Goal: Information Seeking & Learning: Learn about a topic

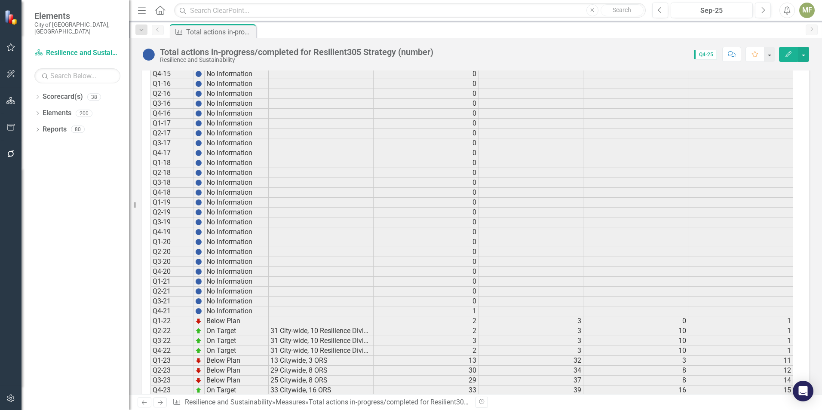
scroll to position [734, 0]
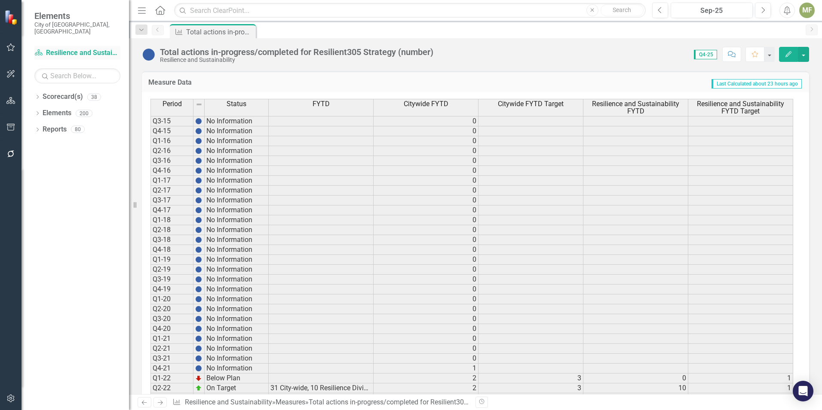
click at [74, 48] on link "Scorecard(s) Resilience and Sustainability" at bounding box center [77, 53] width 86 height 10
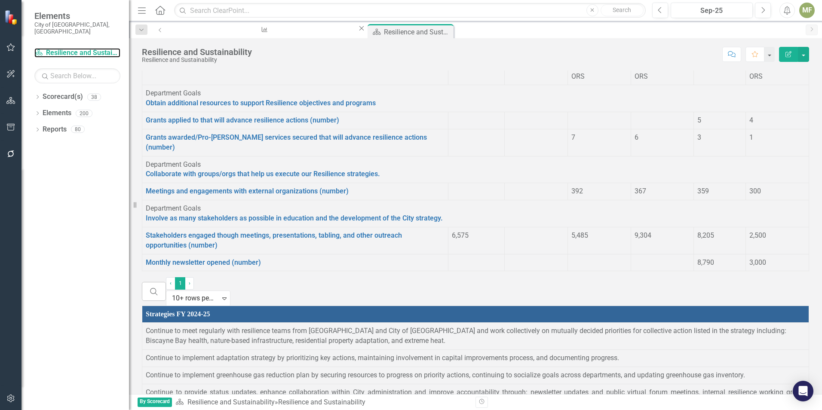
scroll to position [812, 0]
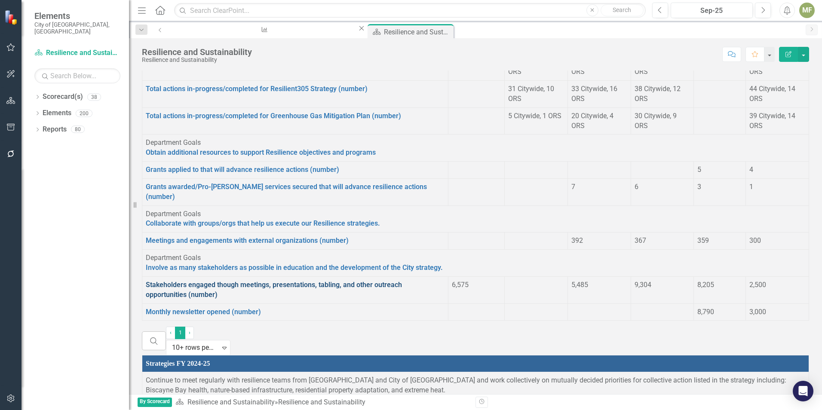
click at [201, 299] on link "Stakeholders engaged though meetings, presentations, tabling, and other outreac…" at bounding box center [274, 290] width 256 height 18
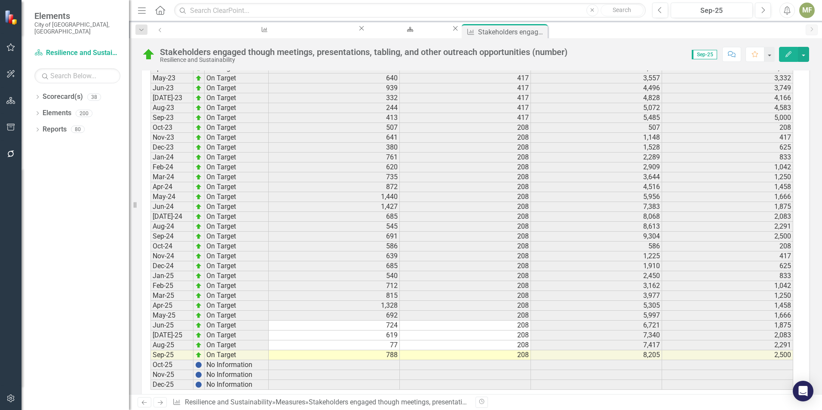
scroll to position [1160, 0]
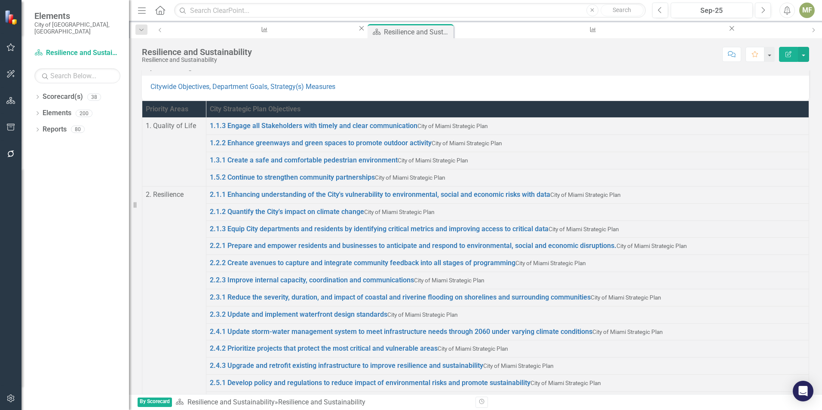
drag, startPoint x: 813, startPoint y: 133, endPoint x: 810, endPoint y: 213, distance: 80.0
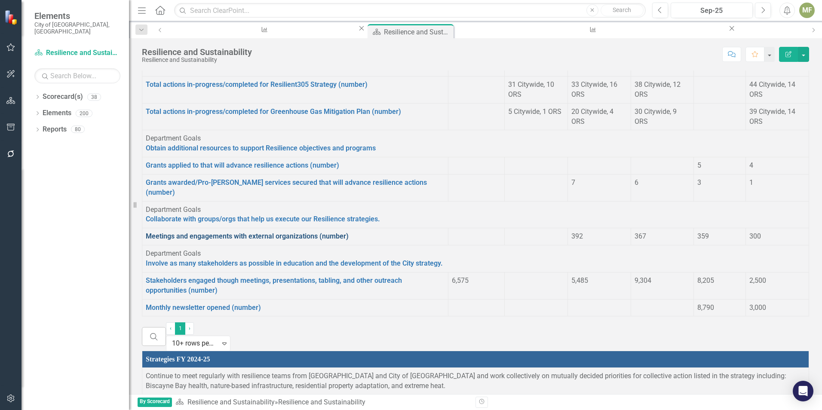
scroll to position [859, 0]
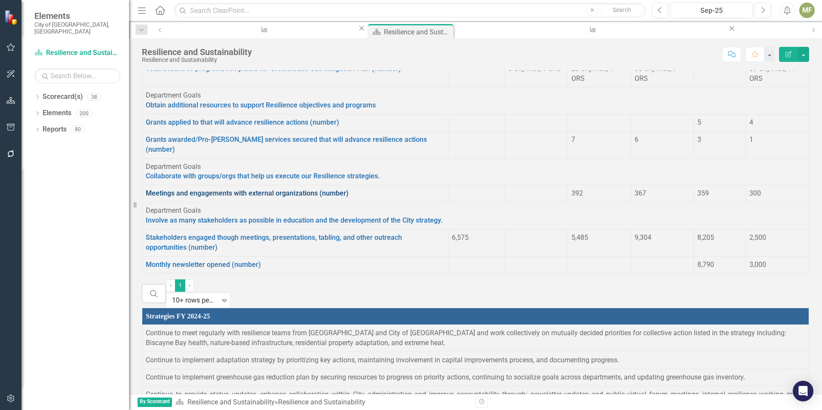
click at [212, 197] on link "Meetings and engagements with external organizations (number)" at bounding box center [247, 193] width 203 height 8
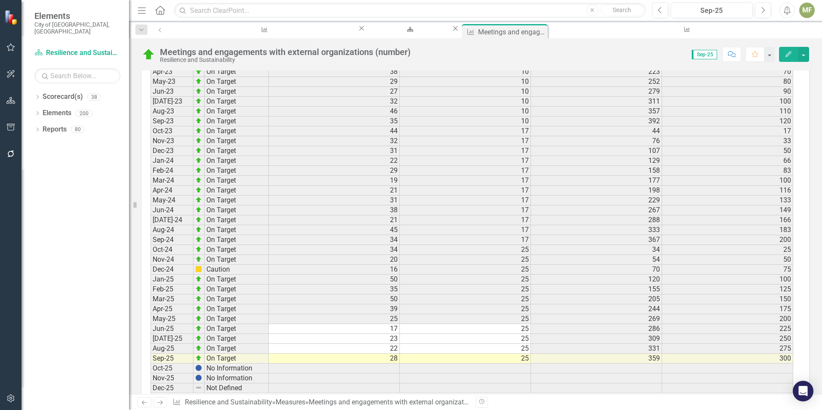
scroll to position [1145, 0]
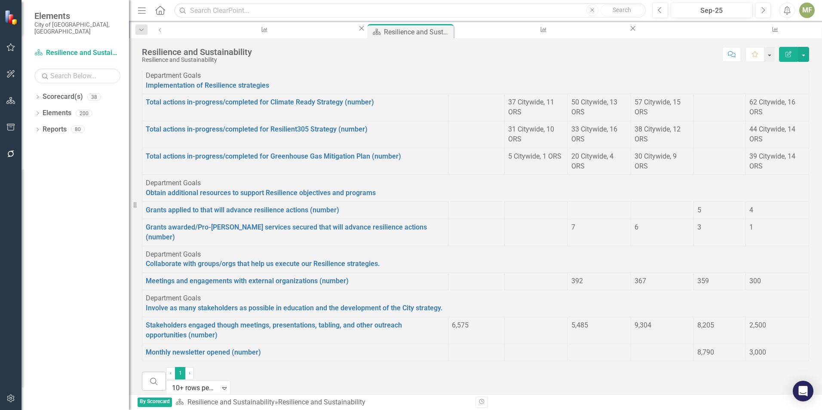
scroll to position [731, 0]
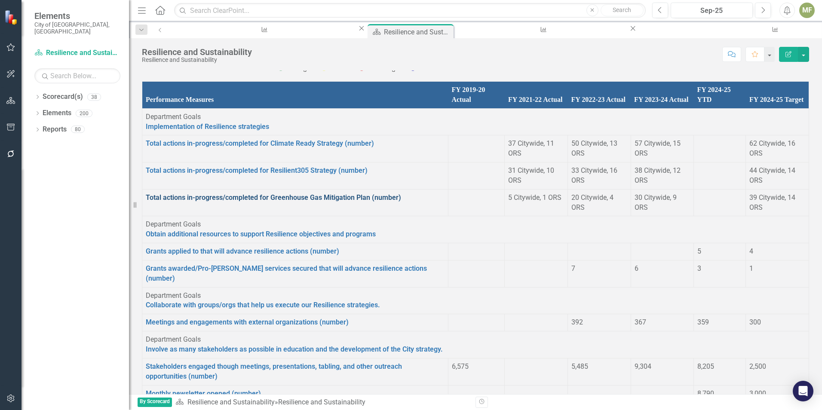
click at [272, 202] on link "Total actions in-progress/completed for Greenhouse Gas Mitigation Plan (number)" at bounding box center [273, 197] width 255 height 8
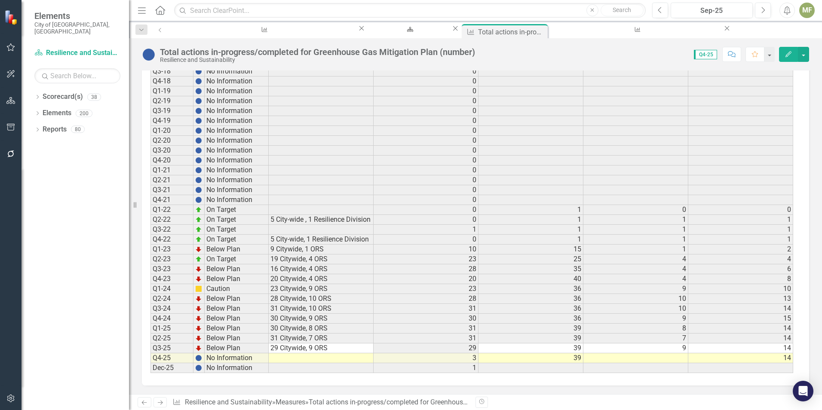
scroll to position [906, 0]
